Goal: Find contact information: Find contact information

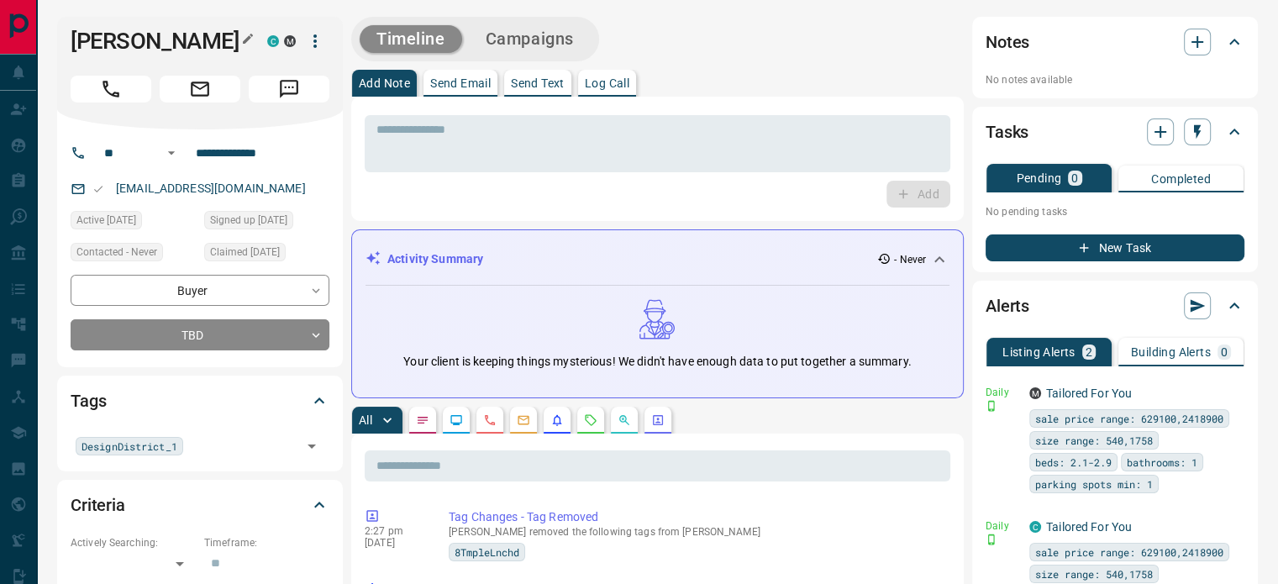
click at [232, 30] on h1 "[PERSON_NAME]" at bounding box center [156, 41] width 171 height 27
click at [245, 36] on icon "button" at bounding box center [247, 38] width 13 height 13
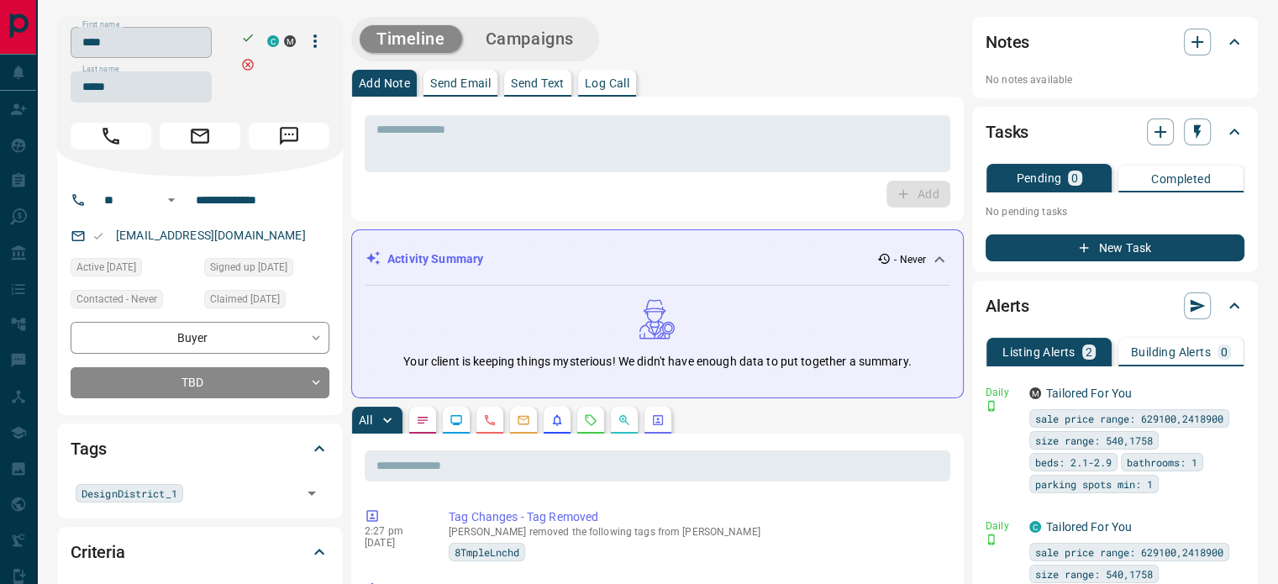
click at [131, 39] on input "****" at bounding box center [141, 42] width 141 height 31
click at [134, 88] on input "*****" at bounding box center [141, 86] width 141 height 31
click at [253, 211] on input "**********" at bounding box center [254, 200] width 131 height 27
click at [240, 237] on div "[EMAIL_ADDRESS][DOMAIN_NAME]" at bounding box center [200, 236] width 259 height 28
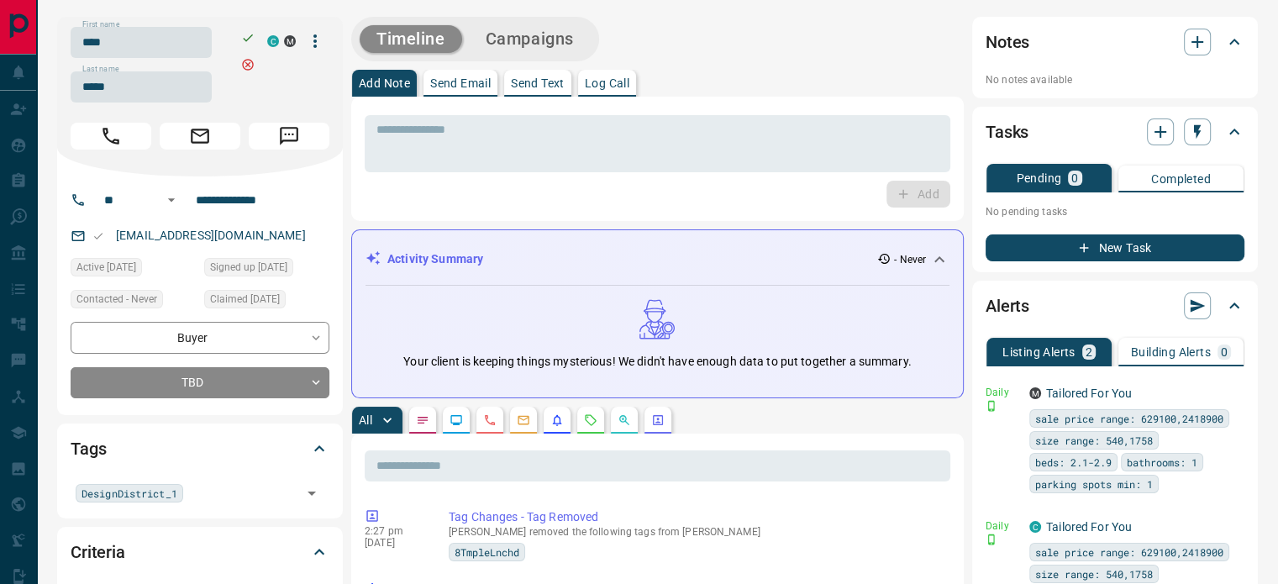
click at [240, 237] on div "[EMAIL_ADDRESS][DOMAIN_NAME]" at bounding box center [200, 236] width 259 height 28
copy link "[EMAIL_ADDRESS][DOMAIN_NAME]"
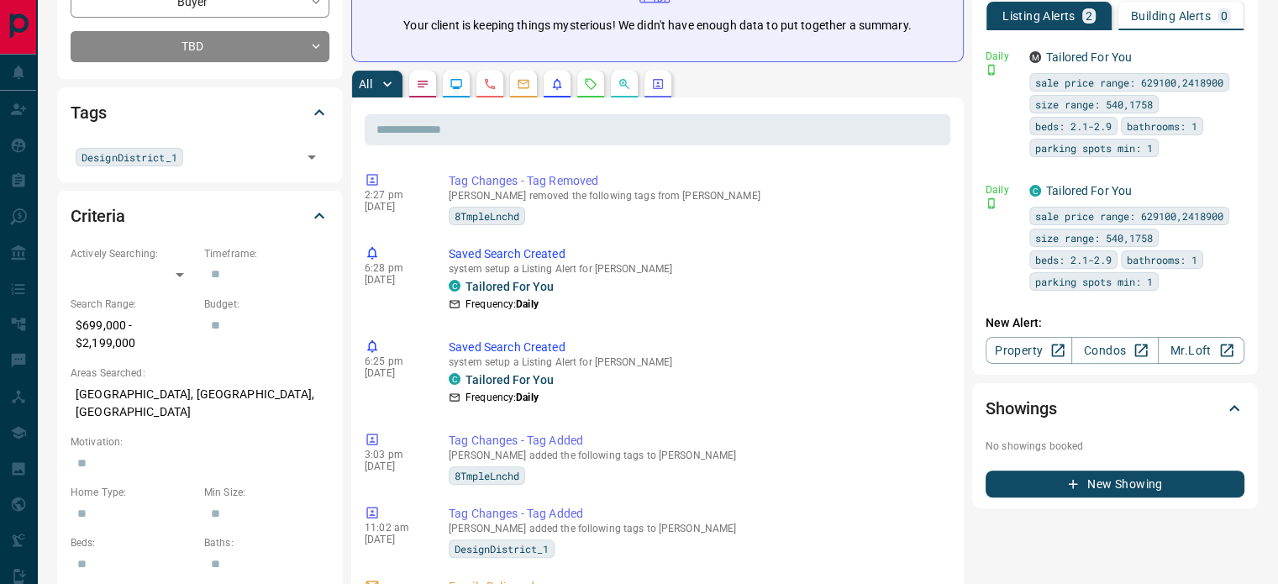
click at [494, 84] on icon "Calls" at bounding box center [489, 83] width 13 height 13
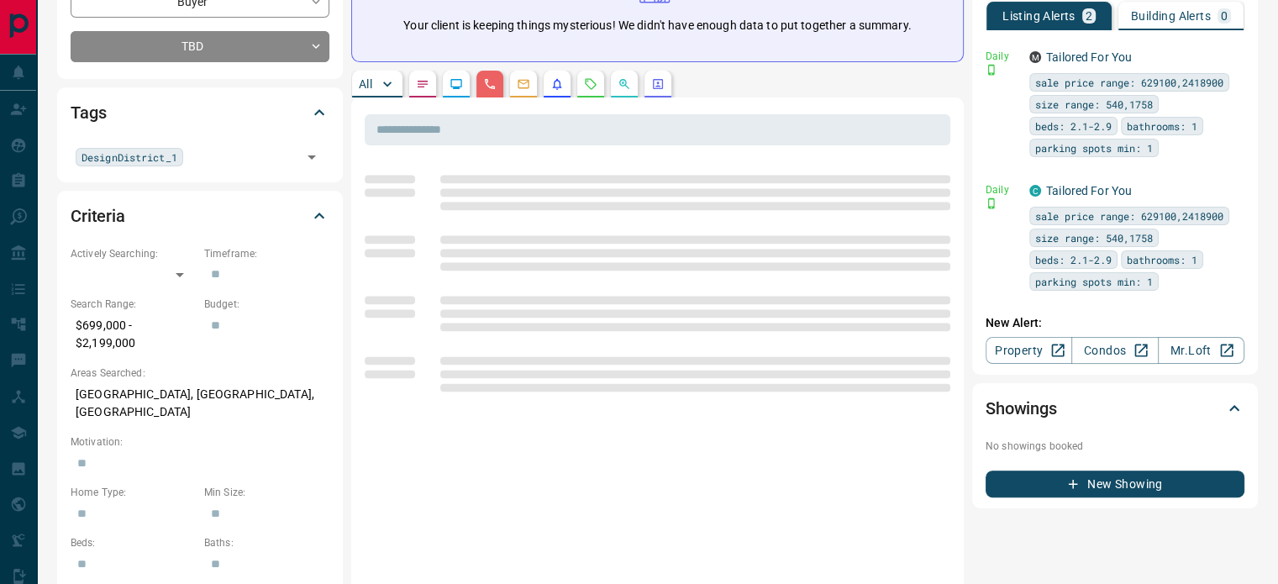
click at [185, 392] on p "[GEOGRAPHIC_DATA], [GEOGRAPHIC_DATA], [GEOGRAPHIC_DATA]" at bounding box center [200, 403] width 259 height 45
click at [222, 404] on p "[GEOGRAPHIC_DATA], [GEOGRAPHIC_DATA], [GEOGRAPHIC_DATA]" at bounding box center [200, 403] width 259 height 45
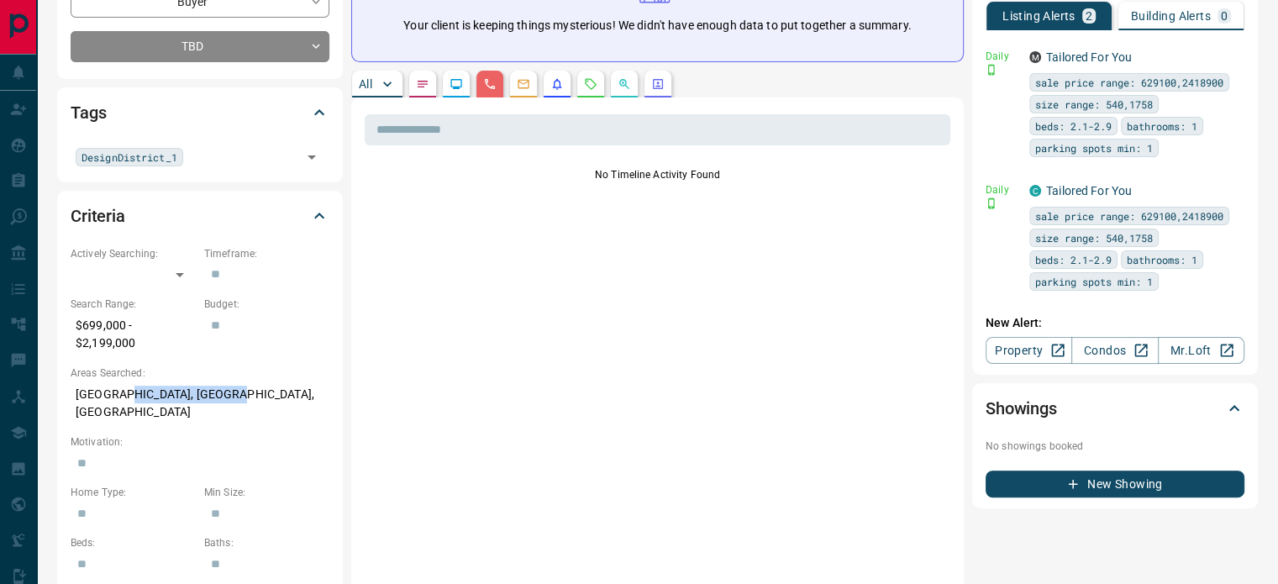
drag, startPoint x: 181, startPoint y: 387, endPoint x: 120, endPoint y: 391, distance: 60.7
click at [120, 391] on p "[GEOGRAPHIC_DATA], [GEOGRAPHIC_DATA], [GEOGRAPHIC_DATA]" at bounding box center [200, 403] width 259 height 45
click at [76, 391] on p "[GEOGRAPHIC_DATA], [GEOGRAPHIC_DATA], [GEOGRAPHIC_DATA]" at bounding box center [200, 403] width 259 height 45
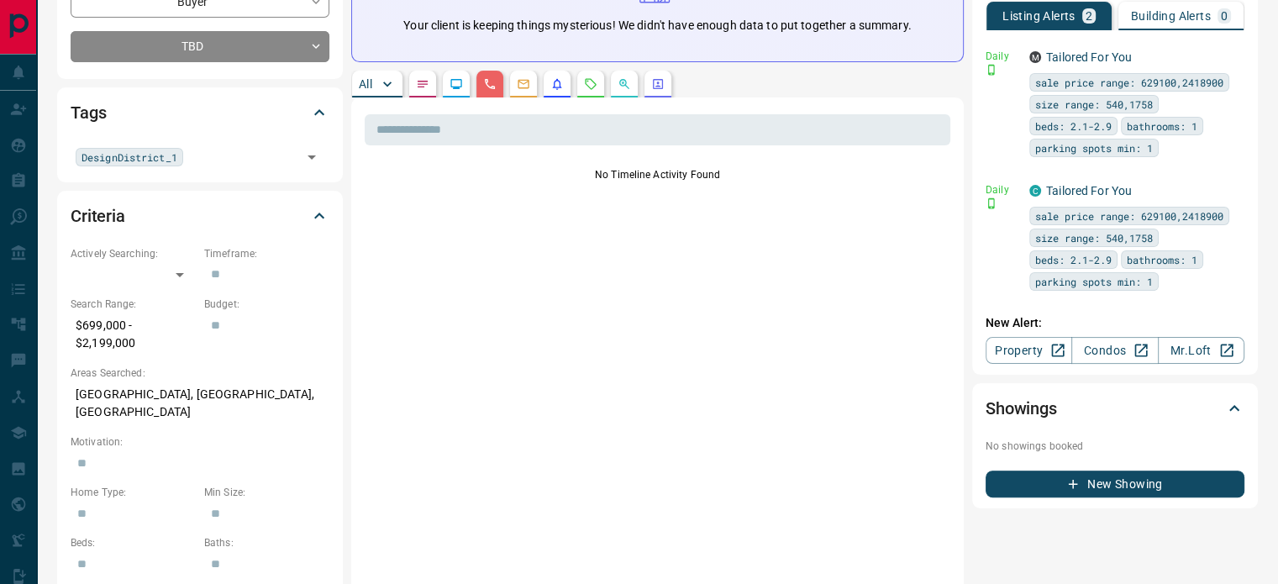
click at [120, 394] on p "[GEOGRAPHIC_DATA], [GEOGRAPHIC_DATA], [GEOGRAPHIC_DATA]" at bounding box center [200, 403] width 259 height 45
copy p "[GEOGRAPHIC_DATA], [GEOGRAPHIC_DATA], [GEOGRAPHIC_DATA]"
